Goal: Find specific page/section: Find specific page/section

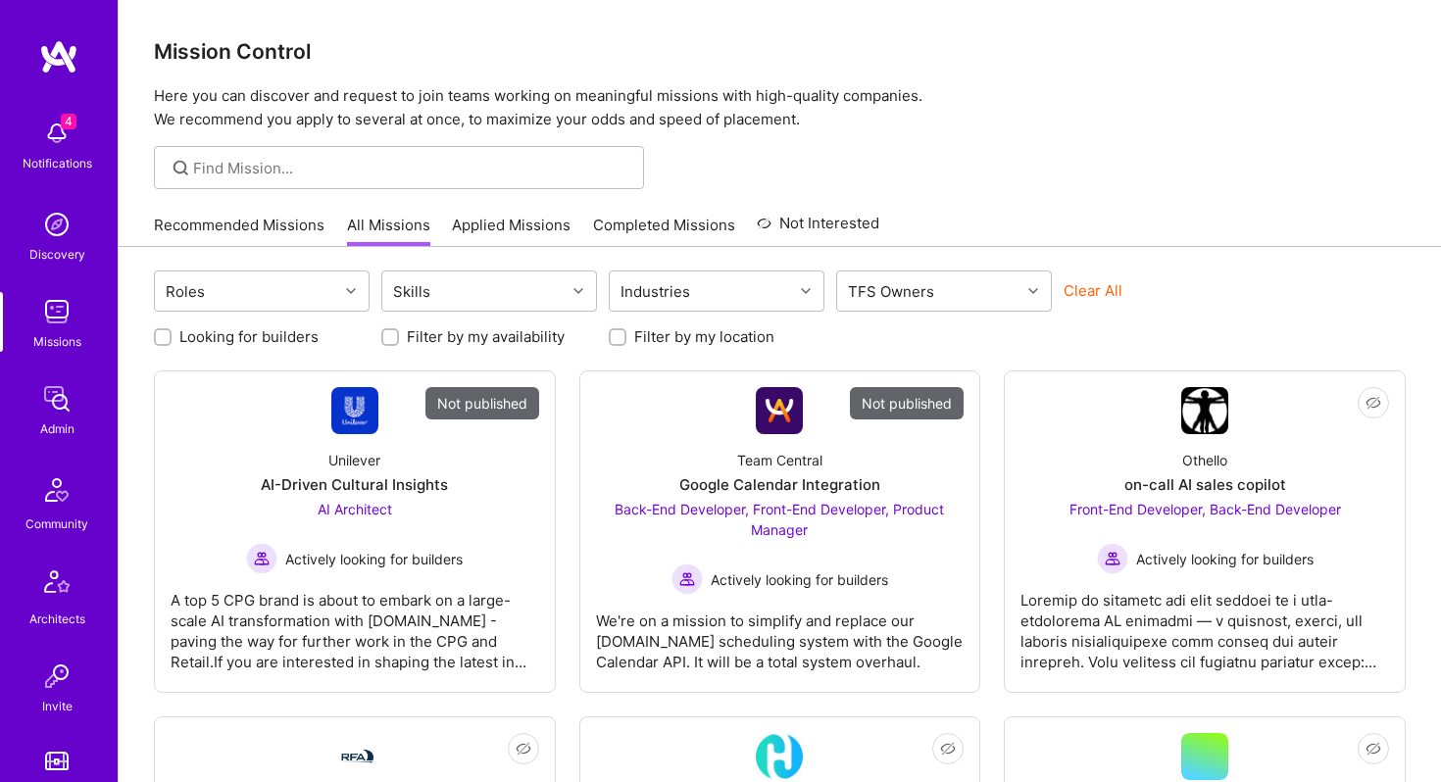
scroll to position [468, 0]
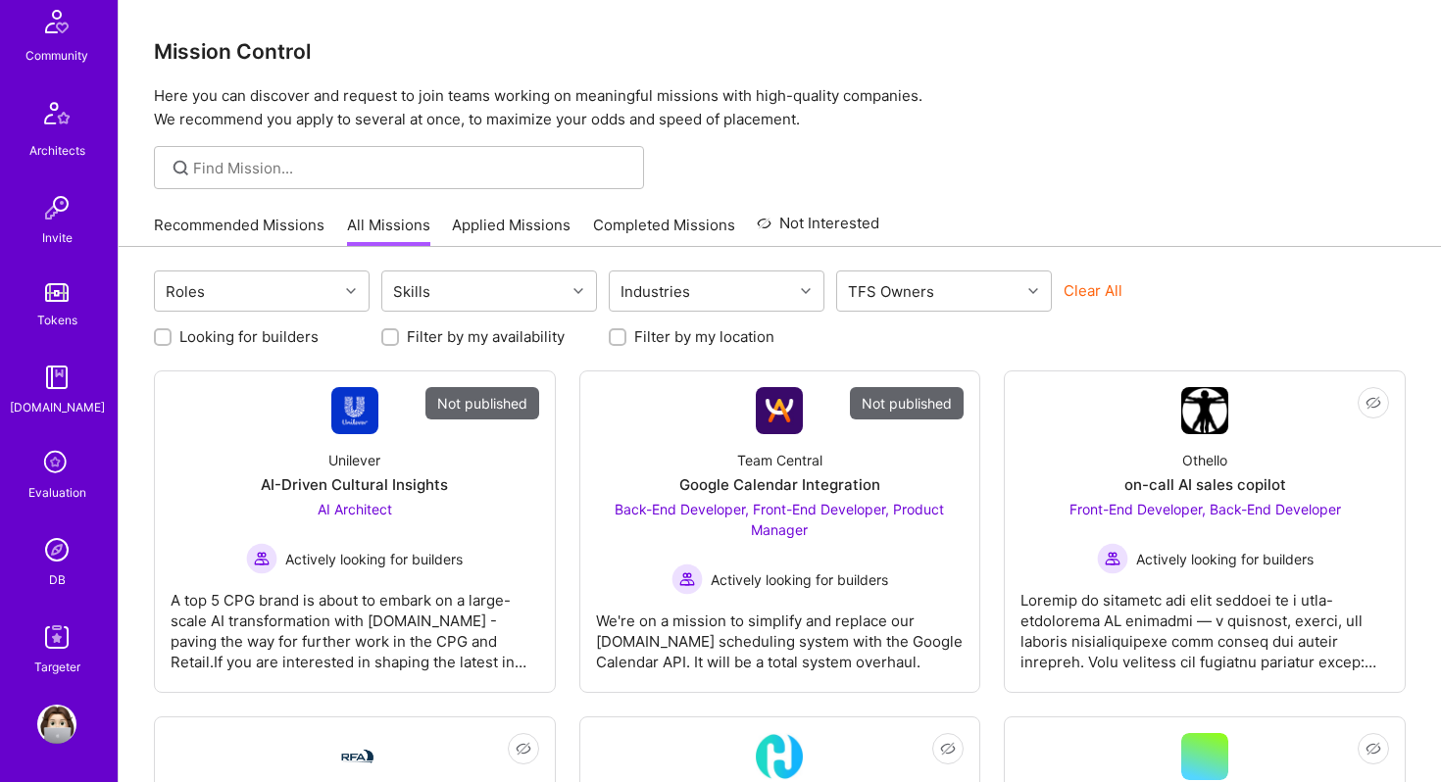
click at [58, 545] on img at bounding box center [56, 549] width 39 height 39
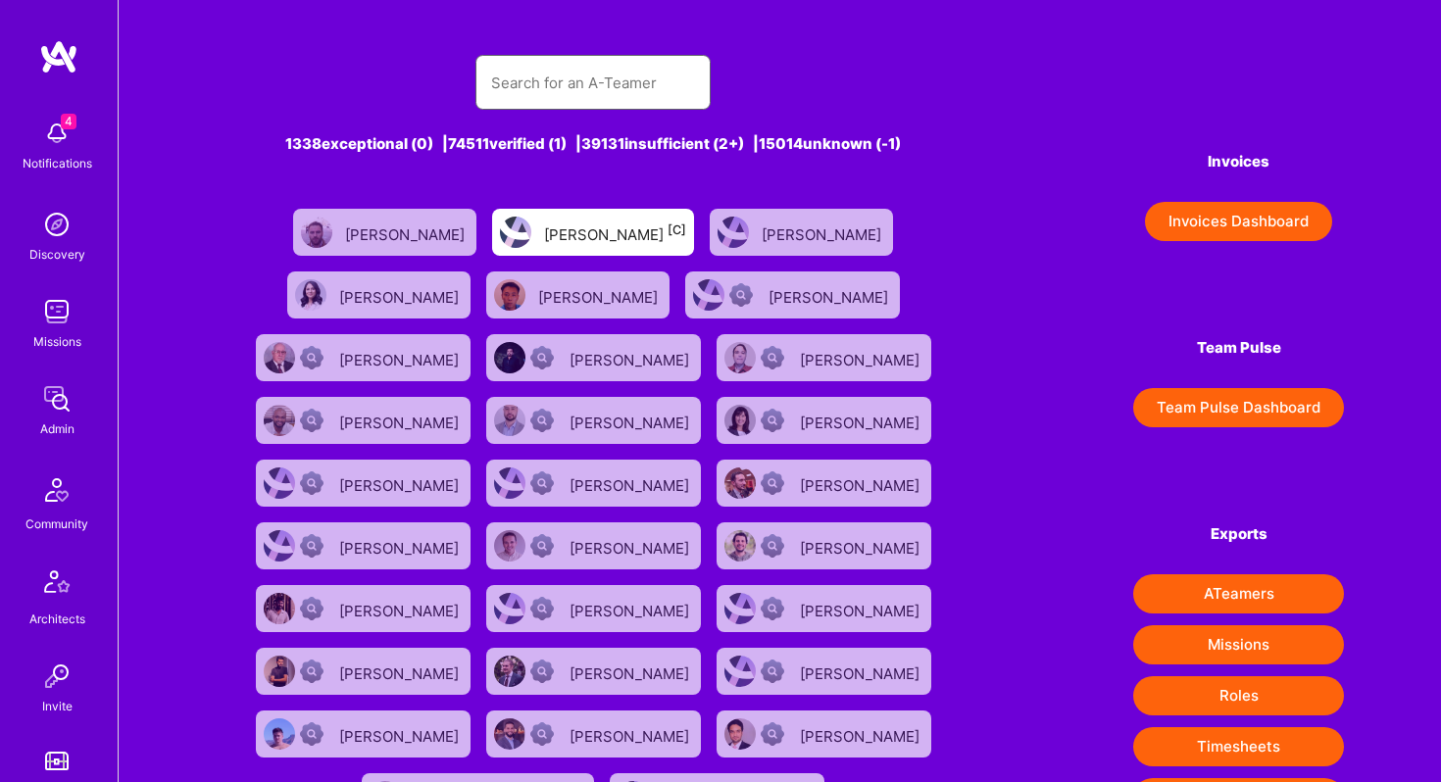
click at [516, 103] on input "text" at bounding box center [593, 83] width 204 height 50
paste input "[EMAIL_ADDRESS][DOMAIN_NAME]"
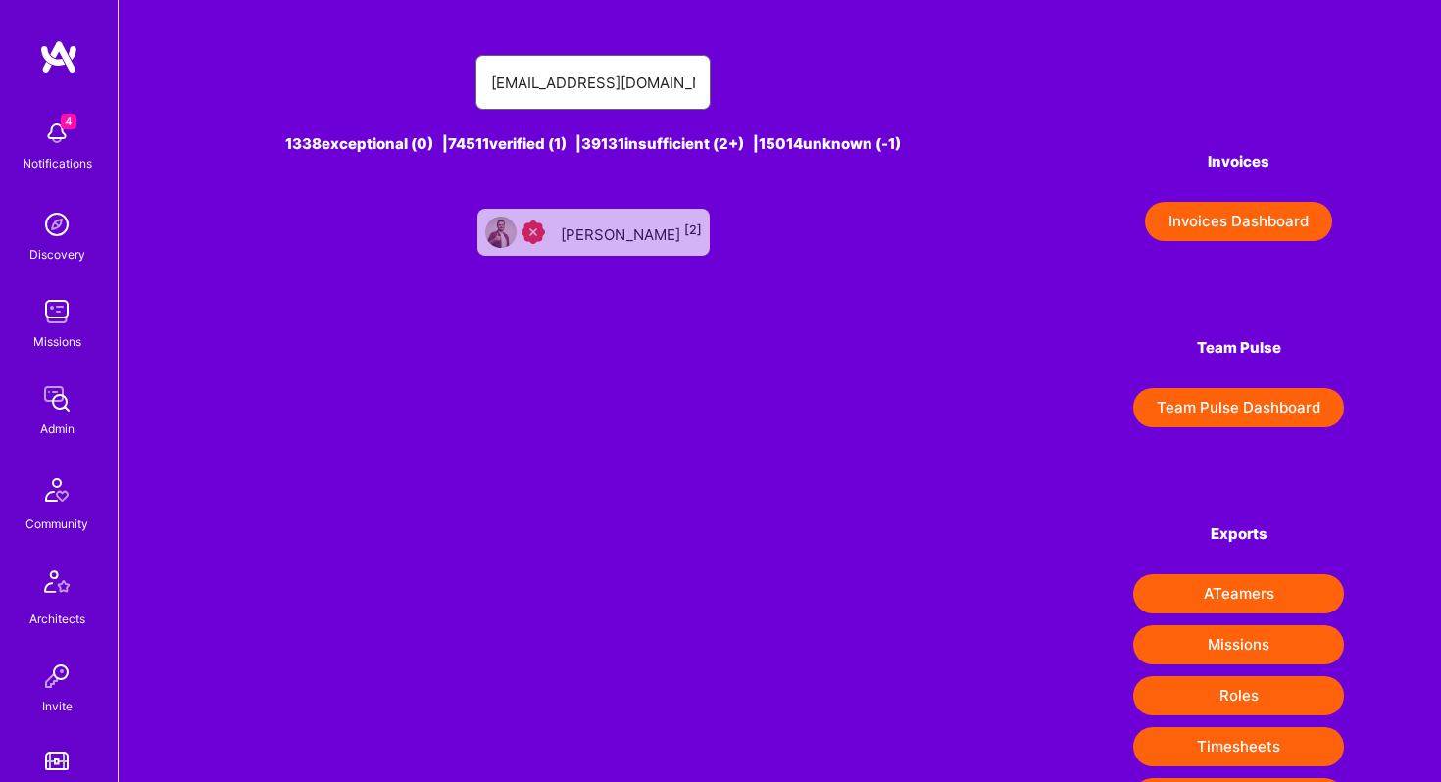
type input "[EMAIL_ADDRESS][DOMAIN_NAME]"
click at [616, 230] on div "[PERSON_NAME] [2]" at bounding box center [631, 232] width 141 height 25
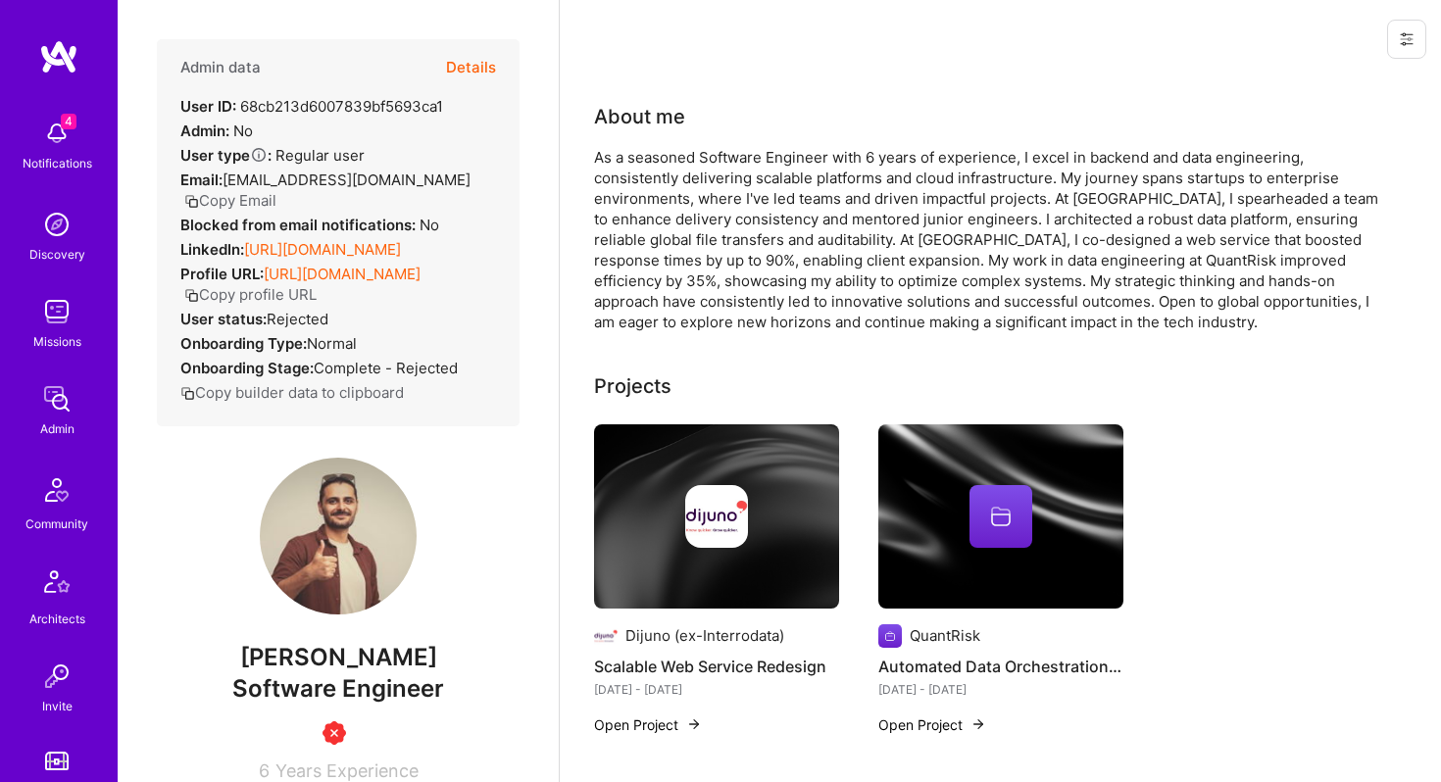
click at [472, 64] on button "Details" at bounding box center [471, 67] width 50 height 57
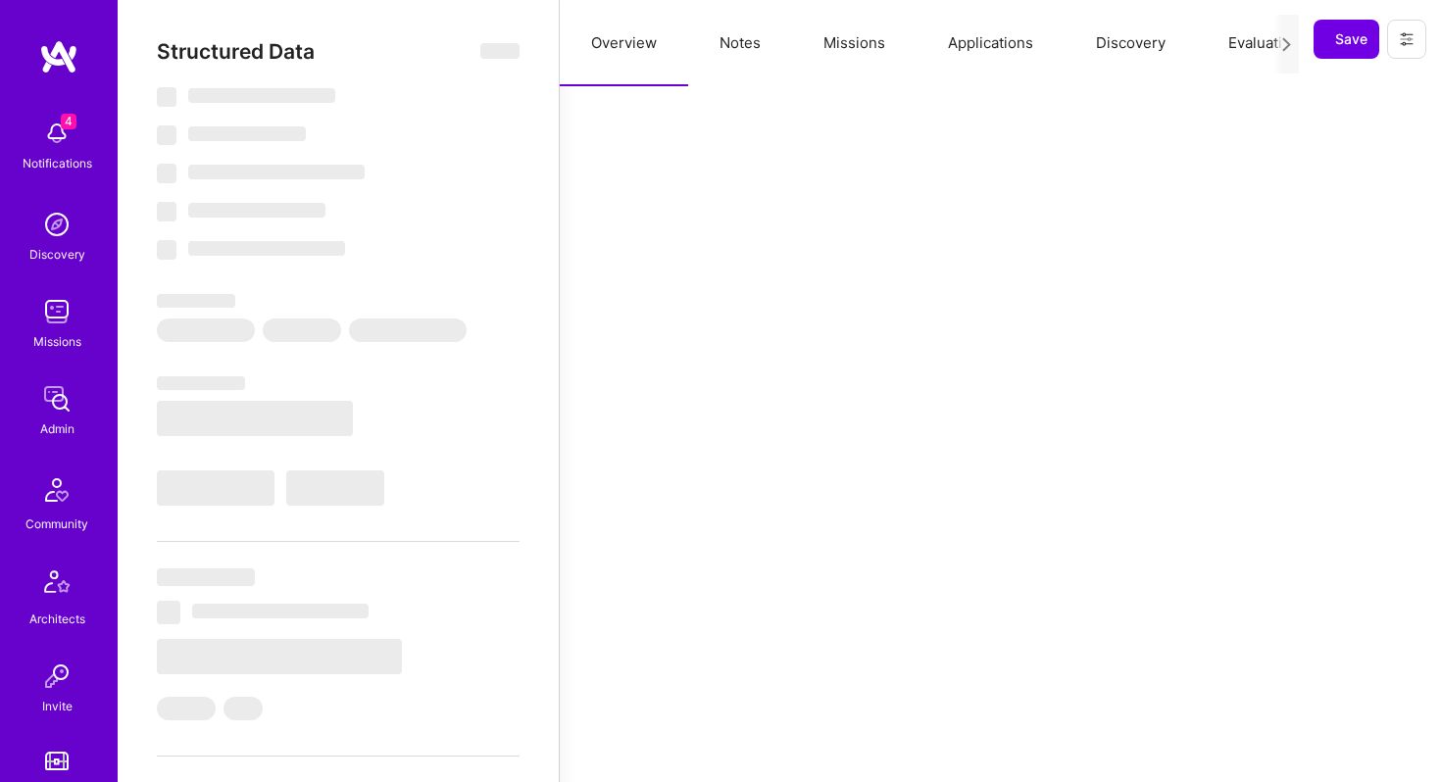
click at [731, 46] on button "Notes" at bounding box center [740, 43] width 104 height 86
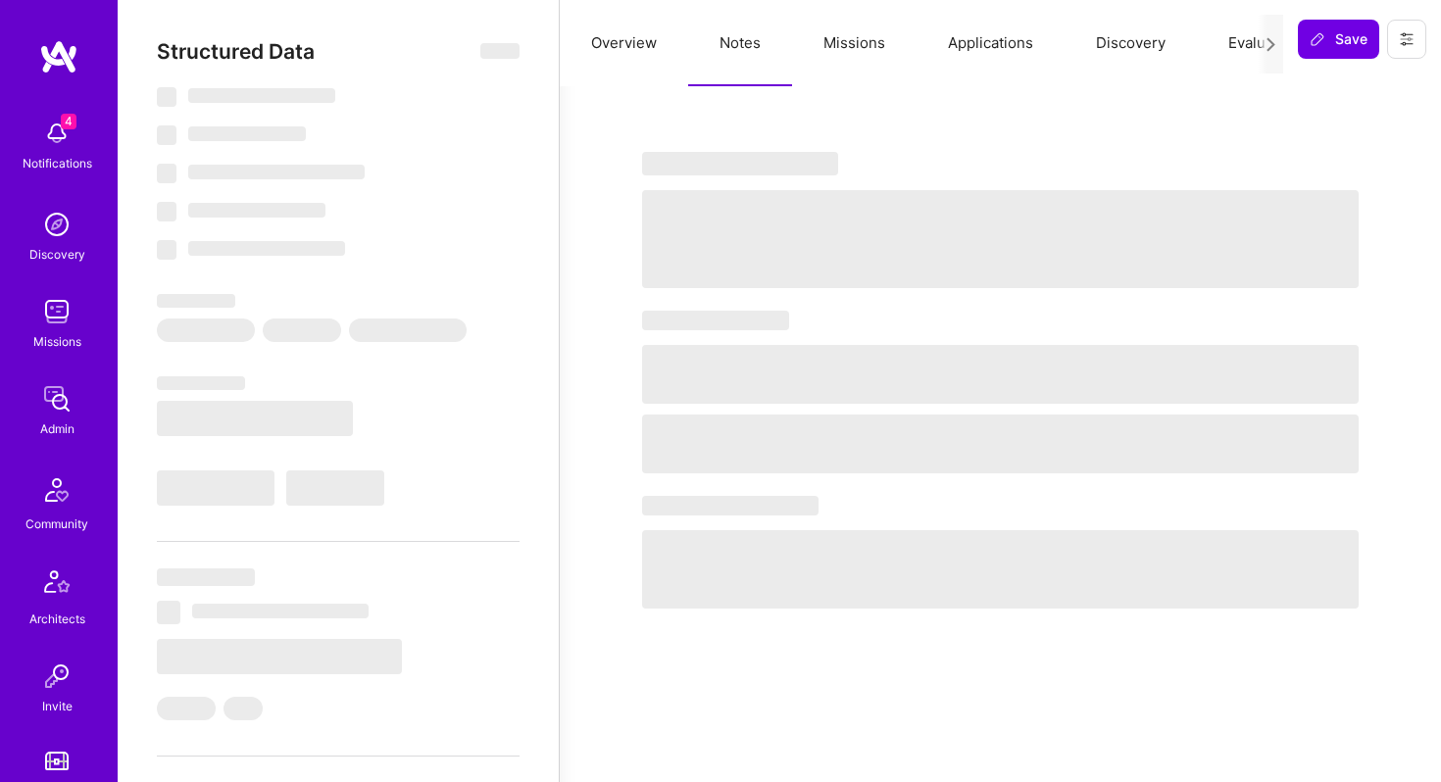
select select "Insufficient"
select select "CZ"
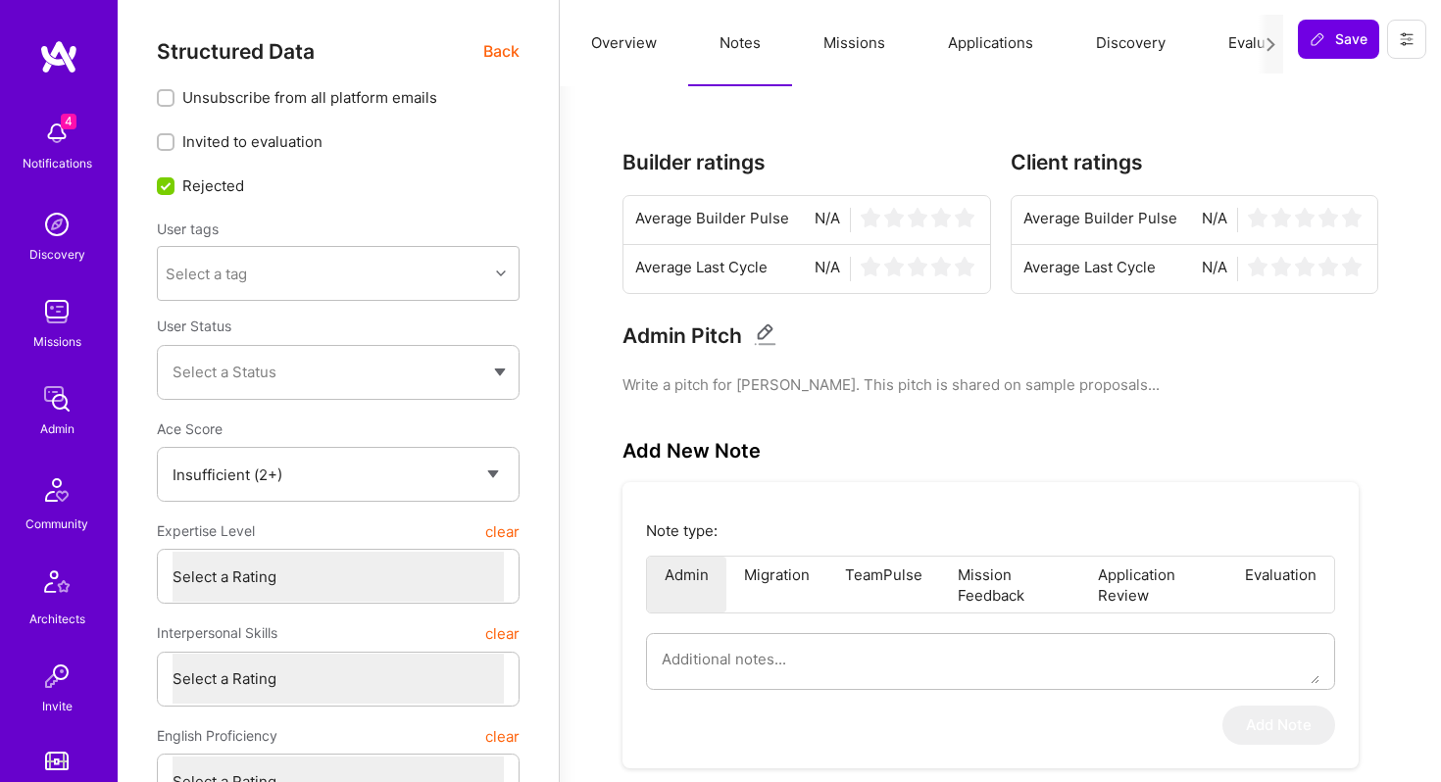
scroll to position [468, 0]
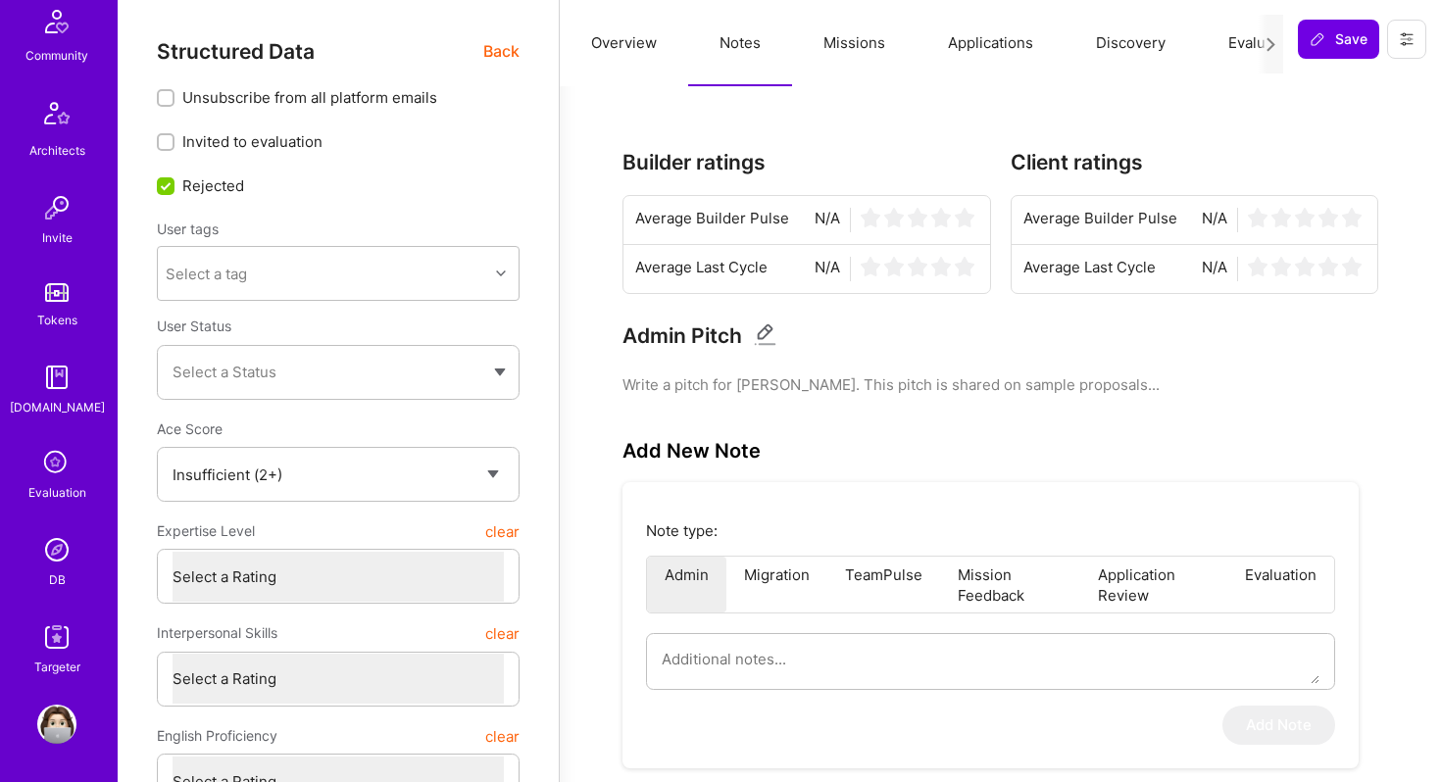
click at [54, 550] on img at bounding box center [56, 549] width 39 height 39
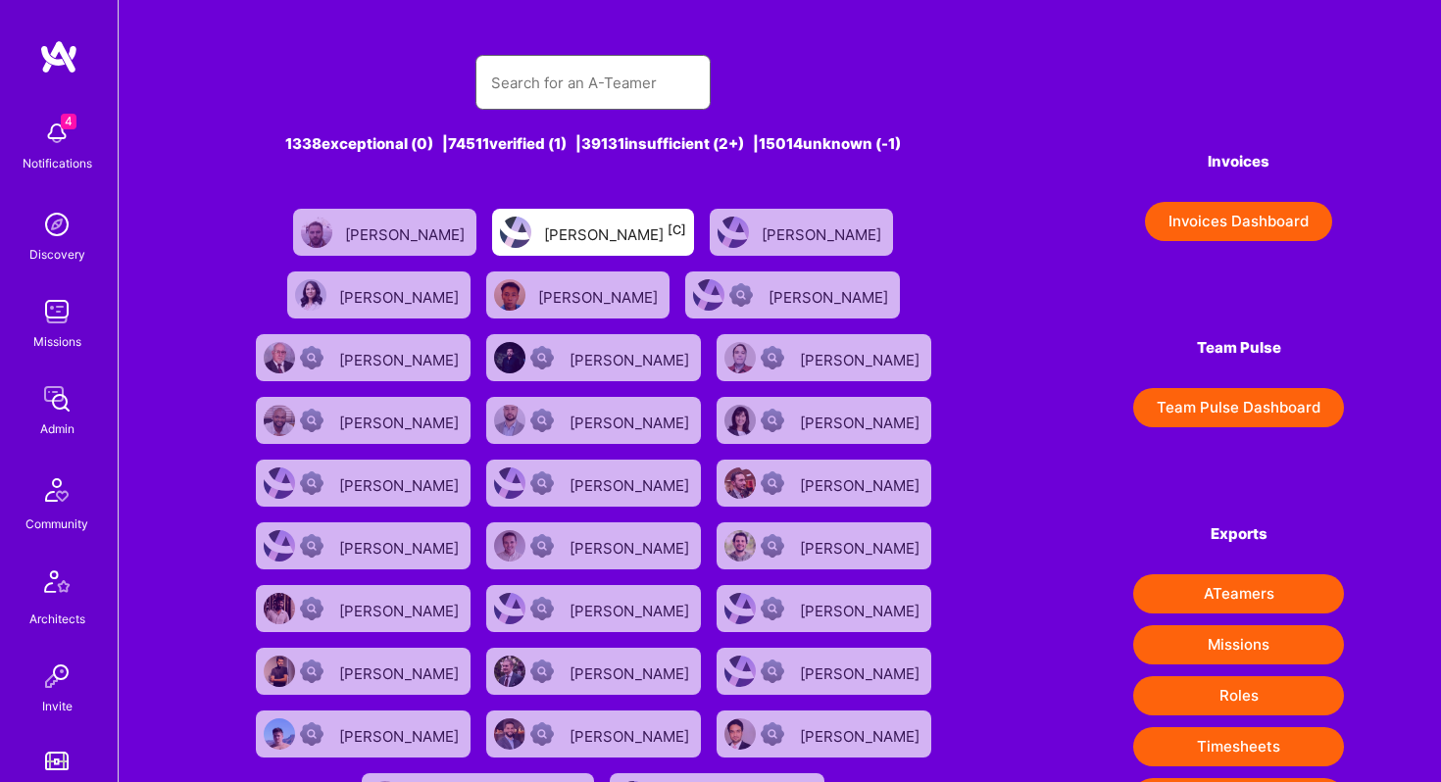
click at [531, 93] on input "text" at bounding box center [593, 83] width 204 height 50
paste input "[PERSON_NAME][EMAIL_ADDRESS][DOMAIN_NAME]"
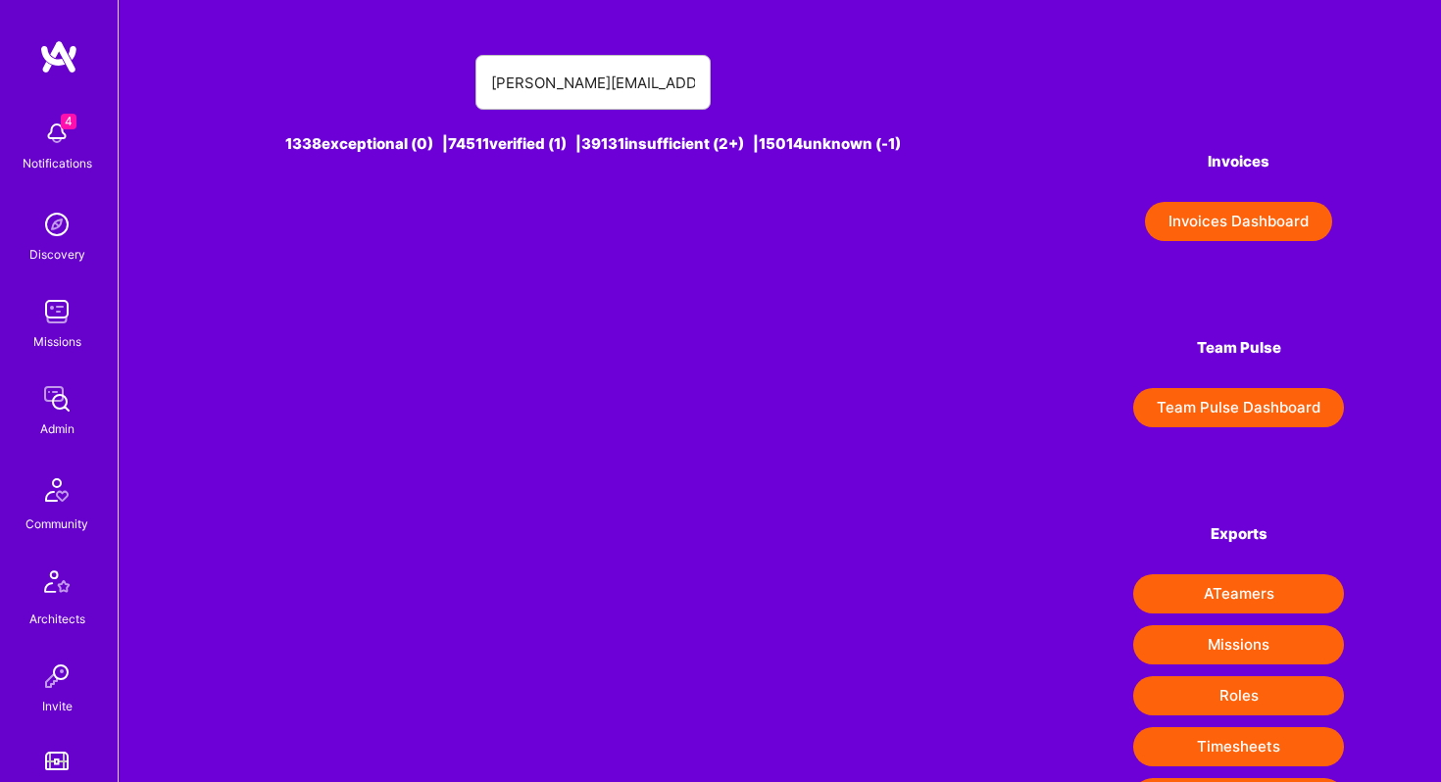
click at [564, 244] on div "[PERSON_NAME][EMAIL_ADDRESS][DOMAIN_NAME] 1338 exceptional (0) | 74511 verified…" at bounding box center [780, 501] width 1322 height 1002
drag, startPoint x: 559, startPoint y: 83, endPoint x: 441, endPoint y: 74, distance: 118.0
click at [441, 74] on div "[PERSON_NAME][EMAIL_ADDRESS][DOMAIN_NAME]" at bounding box center [594, 82] width 756 height 55
click at [556, 85] on input "[DOMAIN_NAME]" at bounding box center [593, 83] width 204 height 50
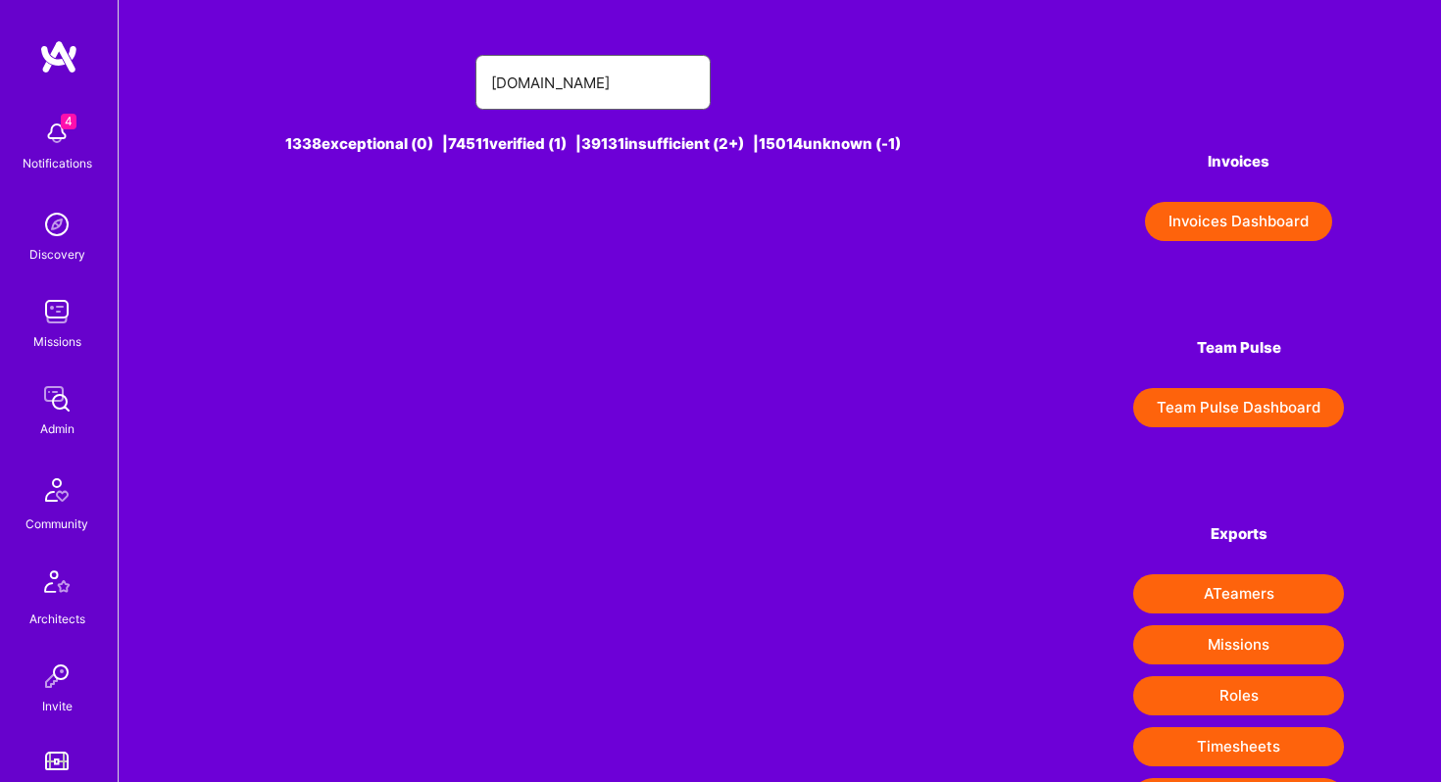
click at [556, 85] on input "[DOMAIN_NAME]" at bounding box center [593, 83] width 204 height 50
paste input "[PERSON_NAME]"
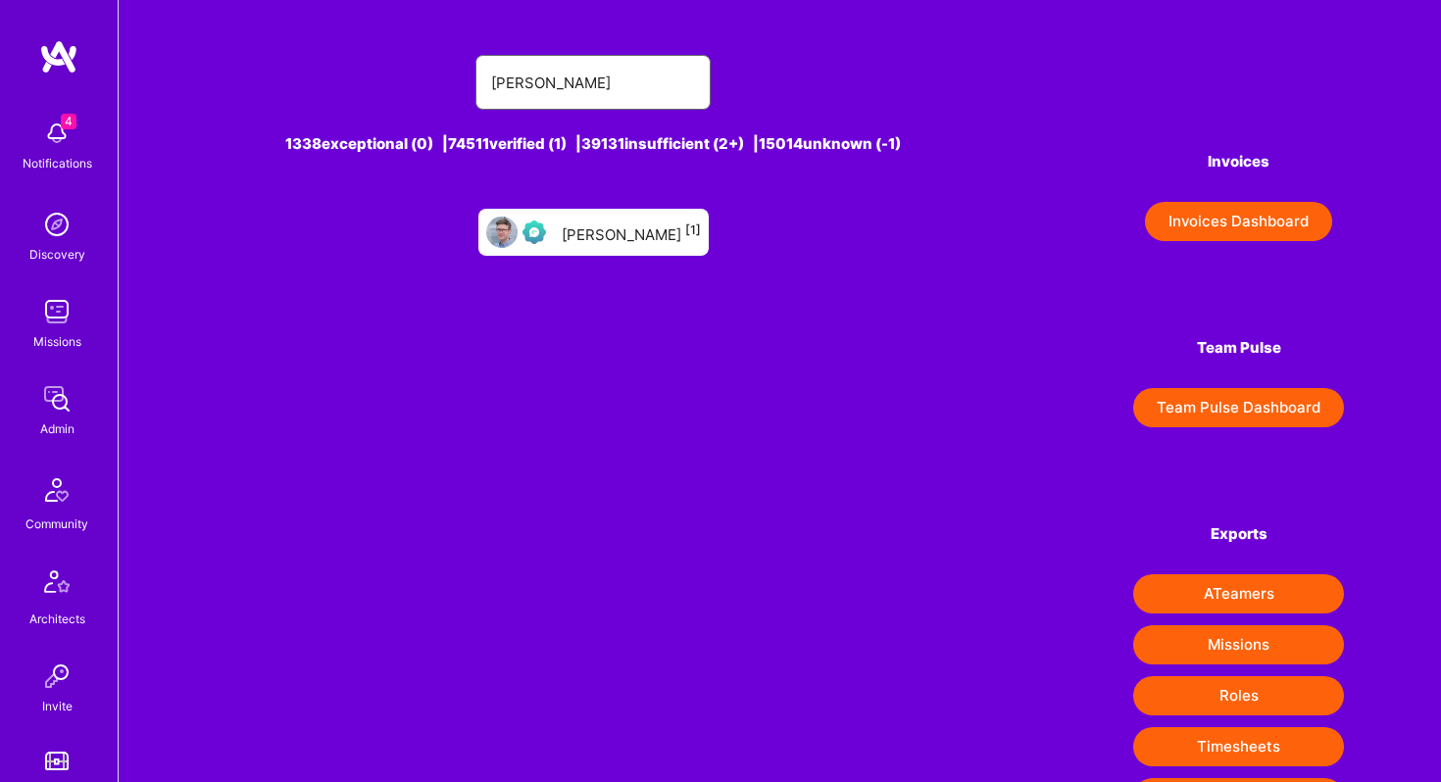
type input "[PERSON_NAME]"
click at [629, 234] on div "[PERSON_NAME] [1]" at bounding box center [631, 232] width 139 height 25
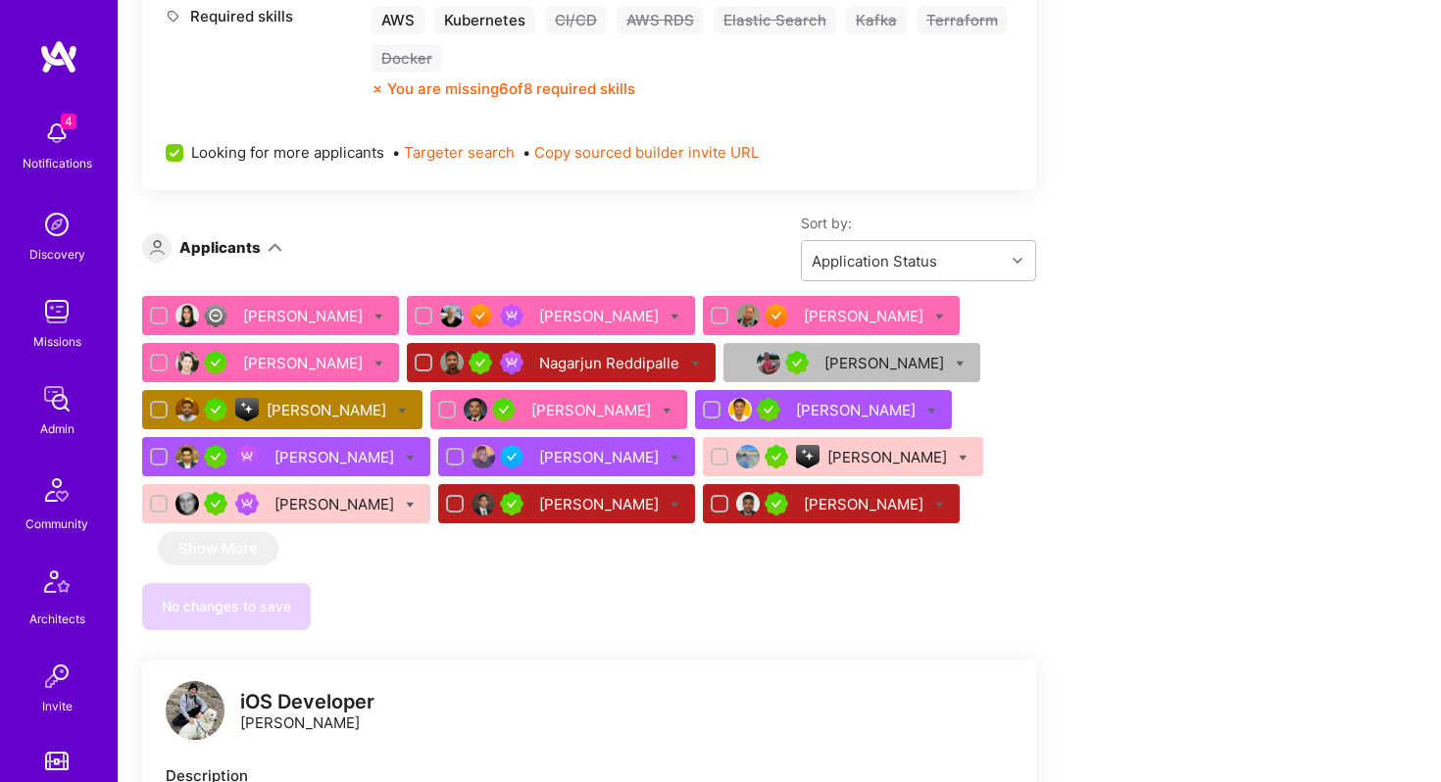
scroll to position [468, 0]
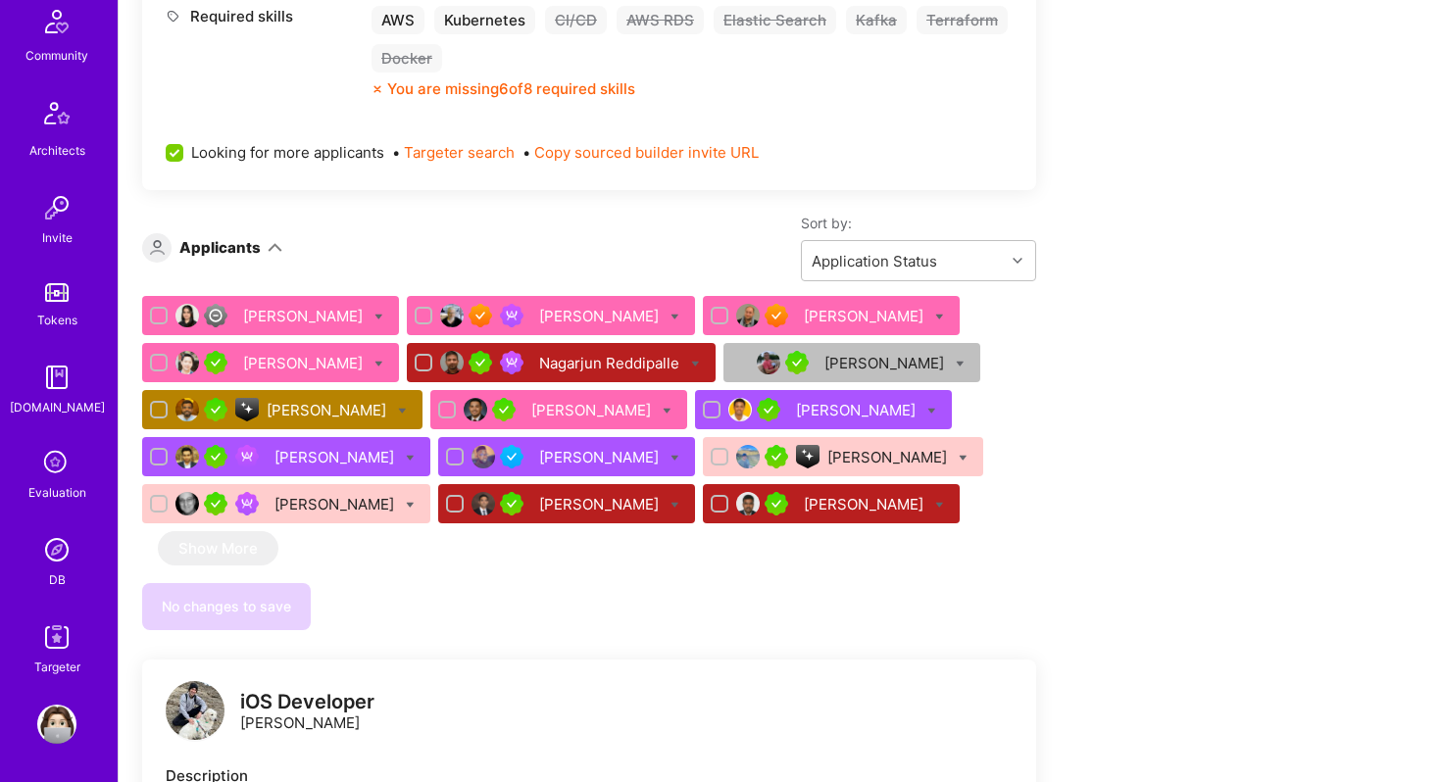
click at [57, 547] on img at bounding box center [56, 549] width 39 height 39
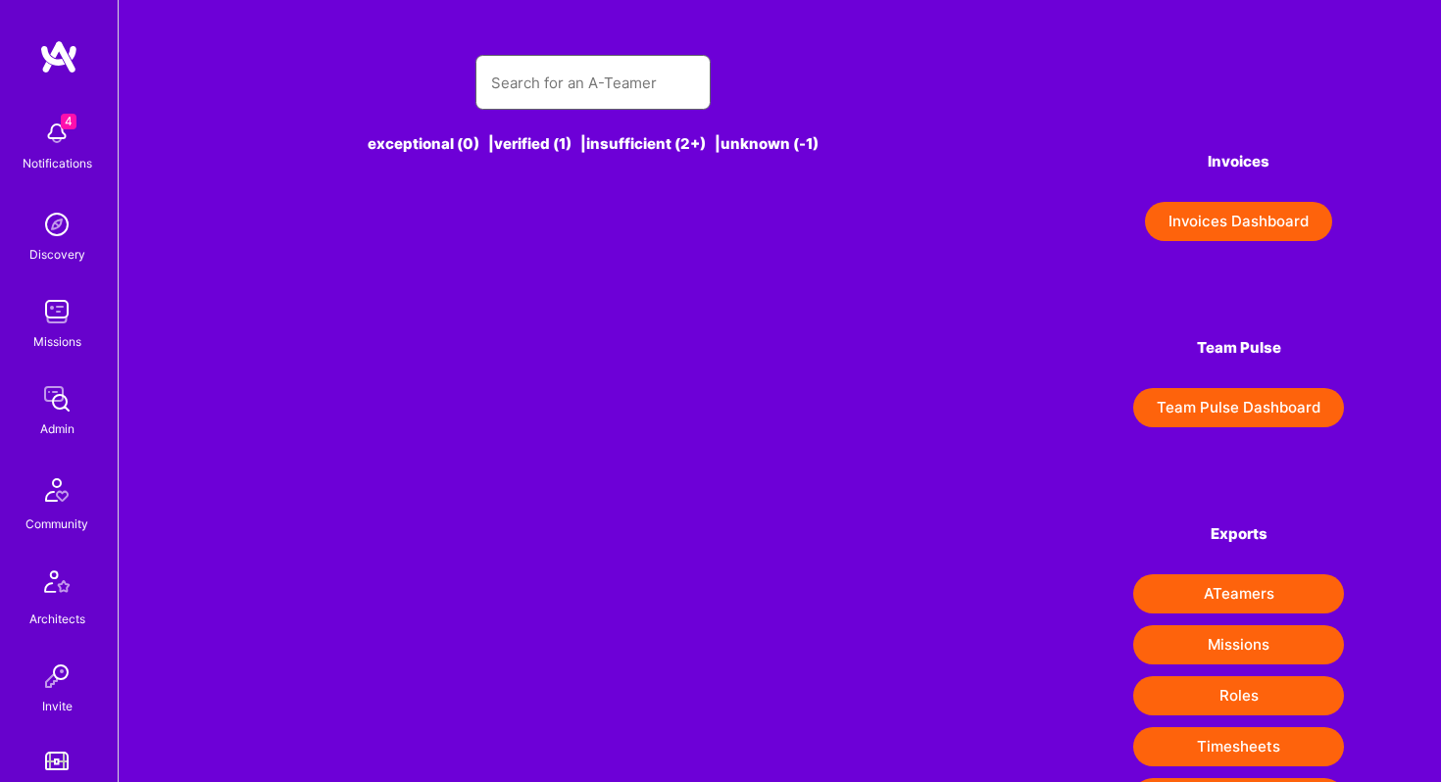
click at [587, 97] on input "text" at bounding box center [593, 83] width 204 height 50
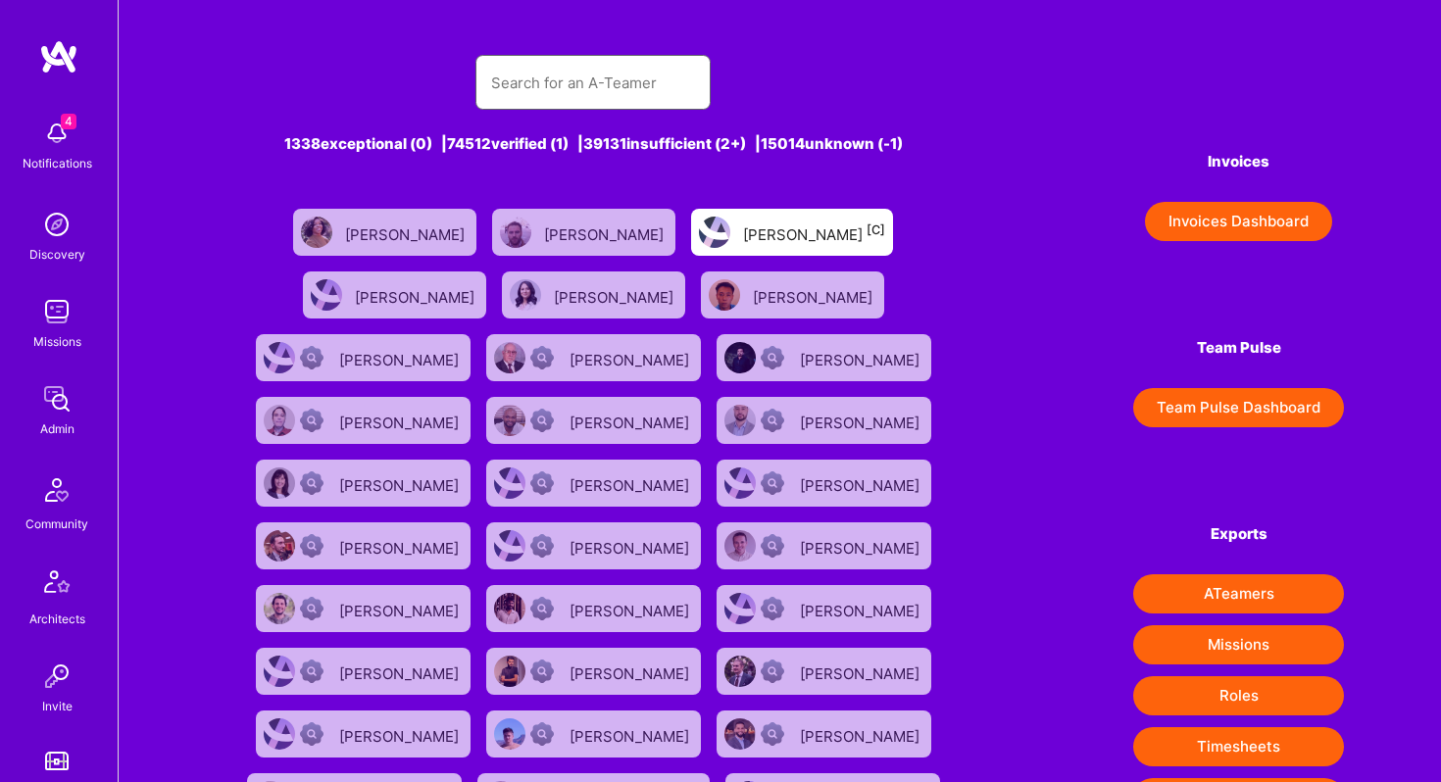
paste input "vispatster@live.com"
type input "vispatster@live.com"
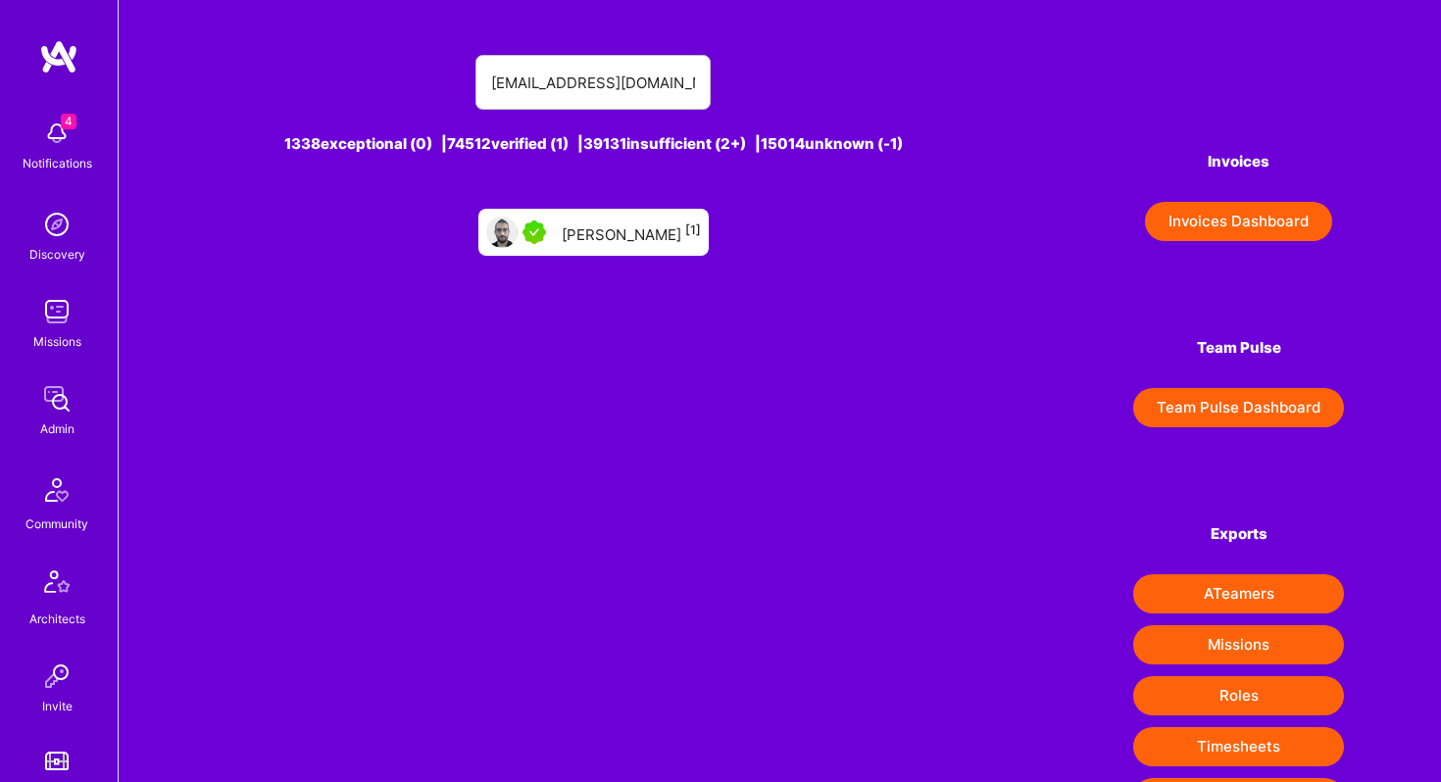
click at [592, 224] on div "Vishal Patel [1]" at bounding box center [631, 232] width 139 height 25
